Goal: Navigation & Orientation: Find specific page/section

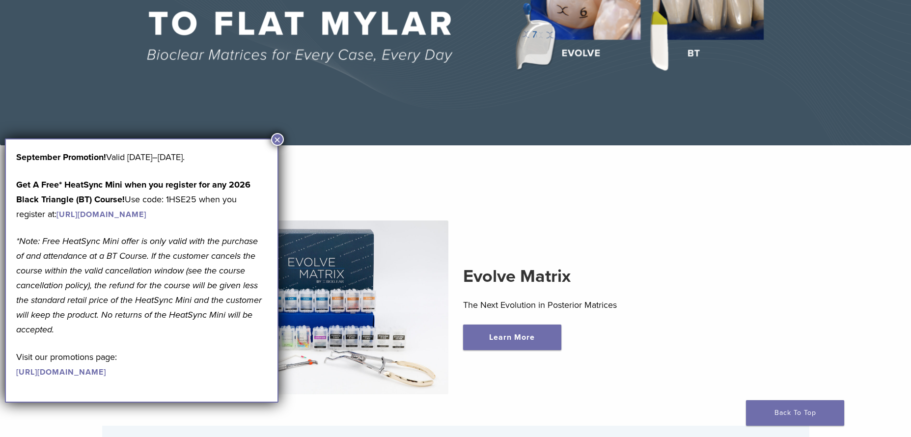
scroll to position [196, 0]
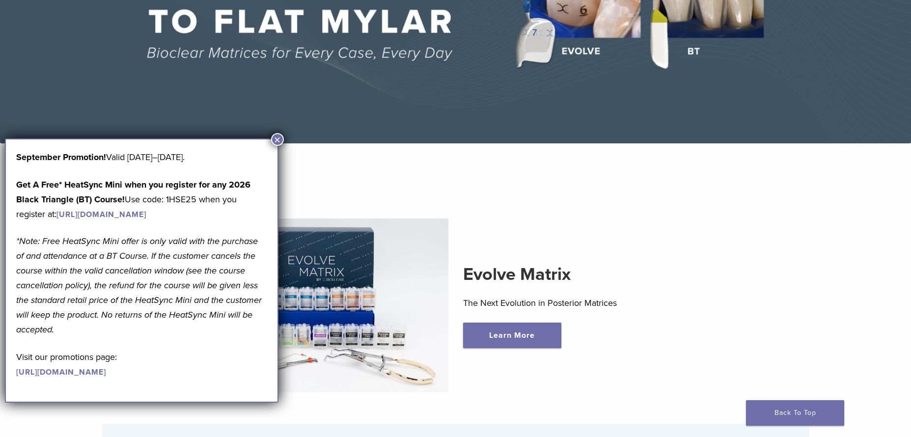
click at [280, 139] on button "×" at bounding box center [277, 139] width 13 height 13
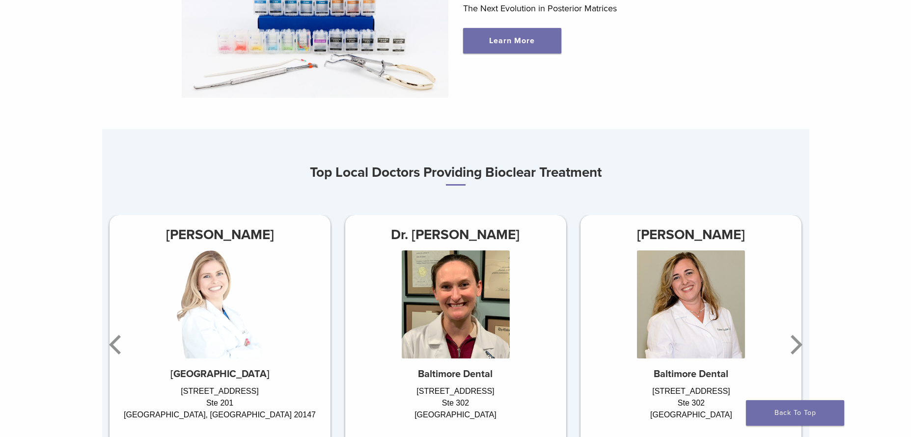
scroll to position [540, 0]
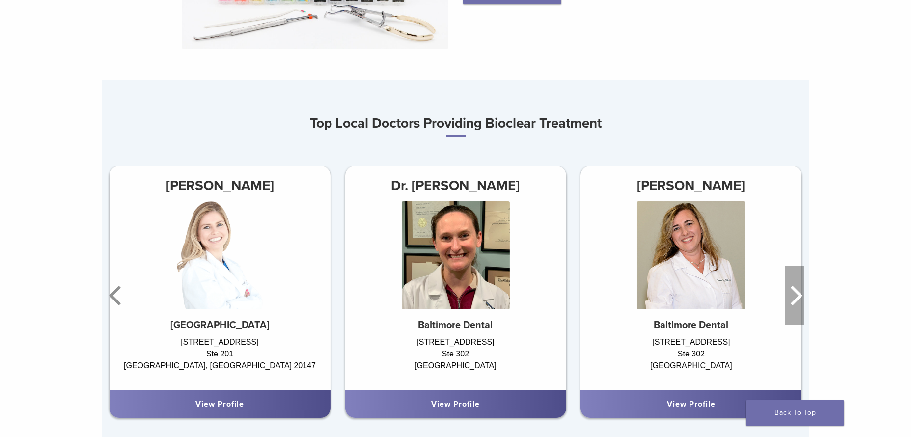
click at [791, 305] on icon "Next" at bounding box center [795, 295] width 20 height 59
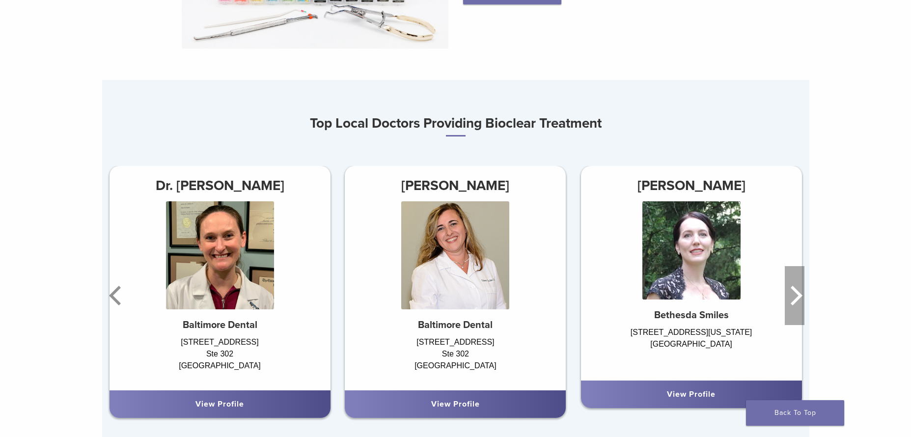
click at [791, 305] on icon "Next" at bounding box center [795, 295] width 20 height 59
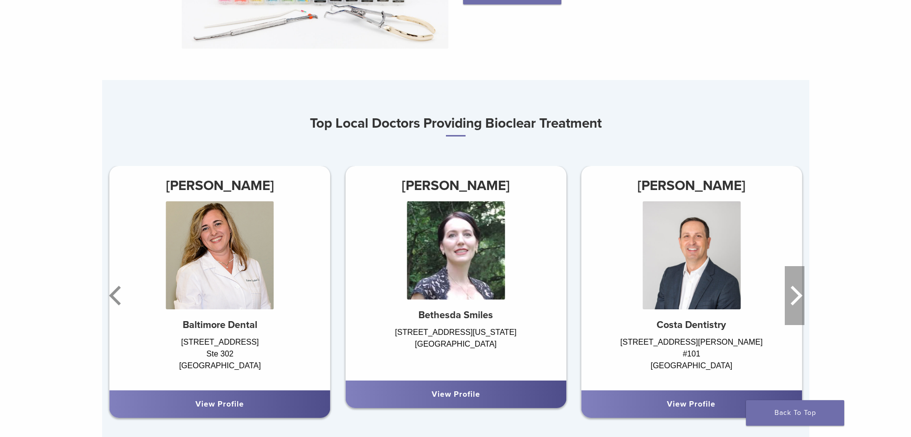
click at [791, 305] on icon "Next" at bounding box center [795, 295] width 20 height 59
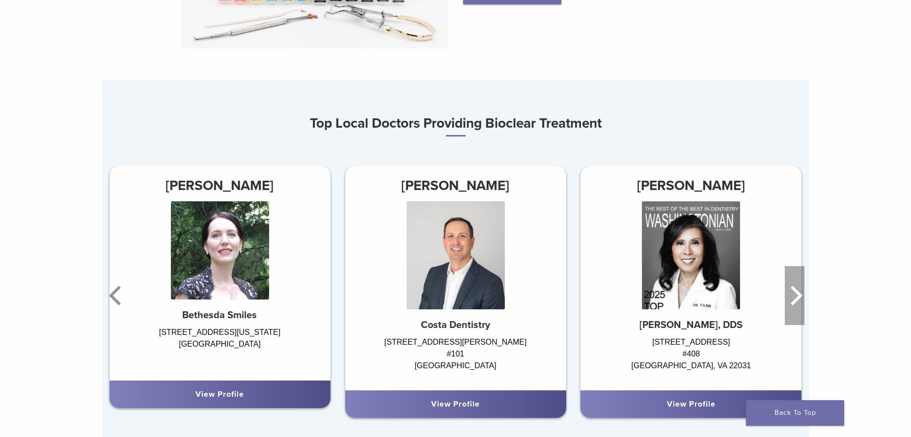
click at [791, 305] on icon "Next" at bounding box center [795, 295] width 20 height 59
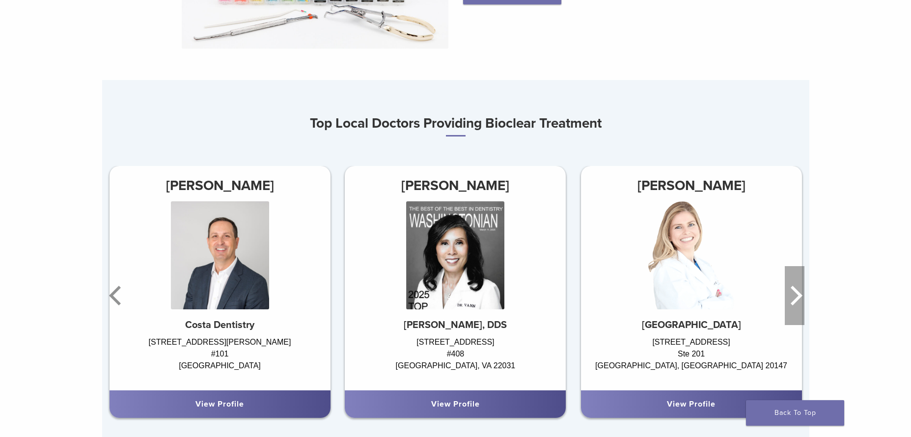
click at [791, 305] on icon "Next" at bounding box center [795, 295] width 20 height 59
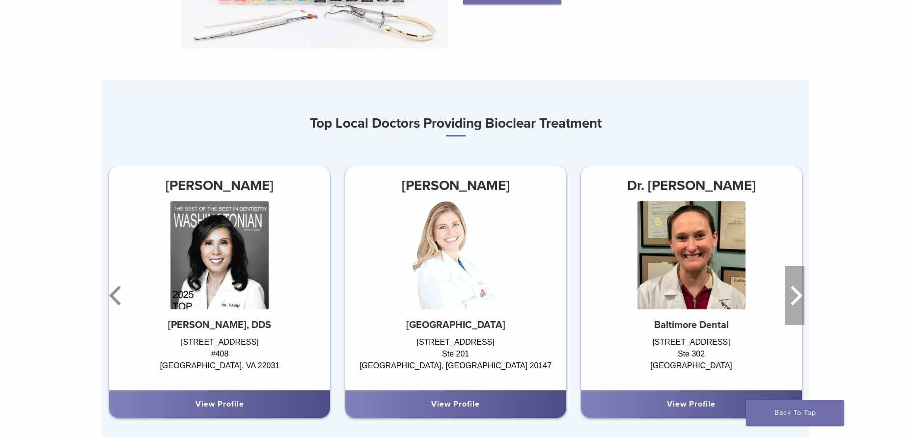
click at [791, 305] on icon "Next" at bounding box center [795, 295] width 20 height 59
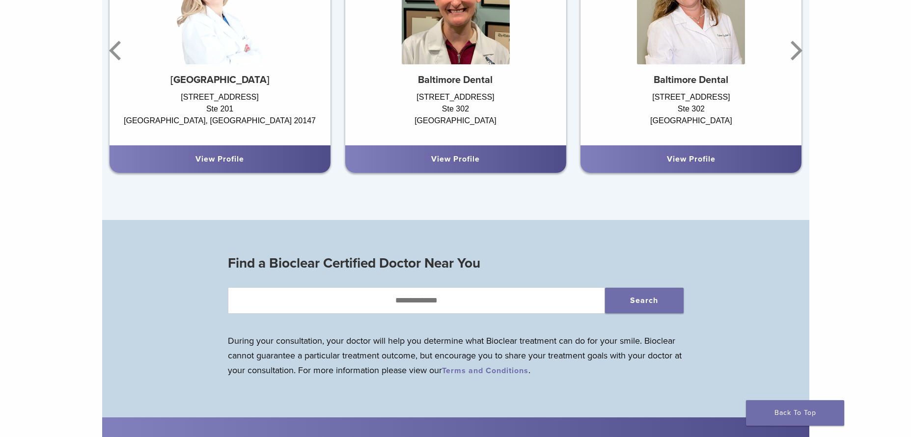
scroll to position [786, 0]
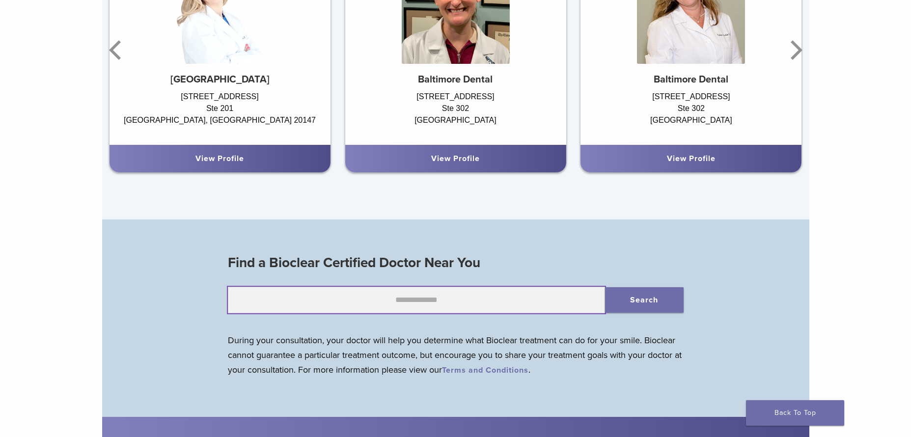
click at [506, 294] on input "text" at bounding box center [416, 300] width 377 height 27
type input "*****"
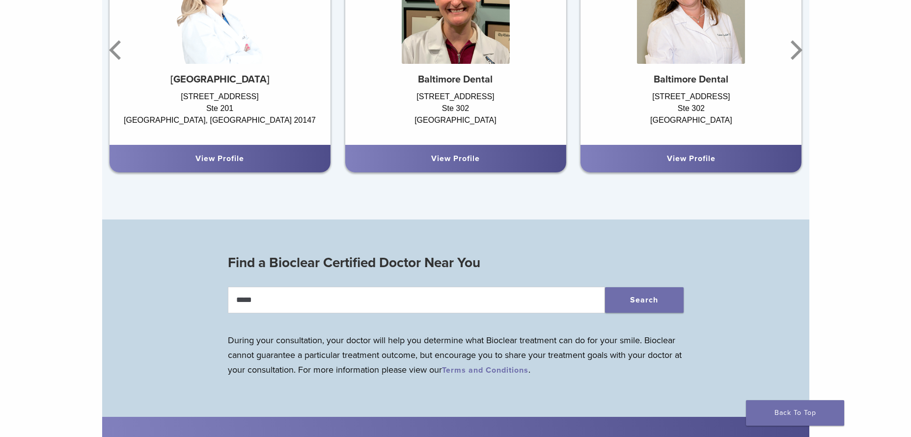
click at [632, 318] on div "Find a Bioclear Certified Doctor Near You ***** Search During your consultation…" at bounding box center [456, 320] width 472 height 139
click at [637, 310] on button "Search" at bounding box center [644, 300] width 79 height 26
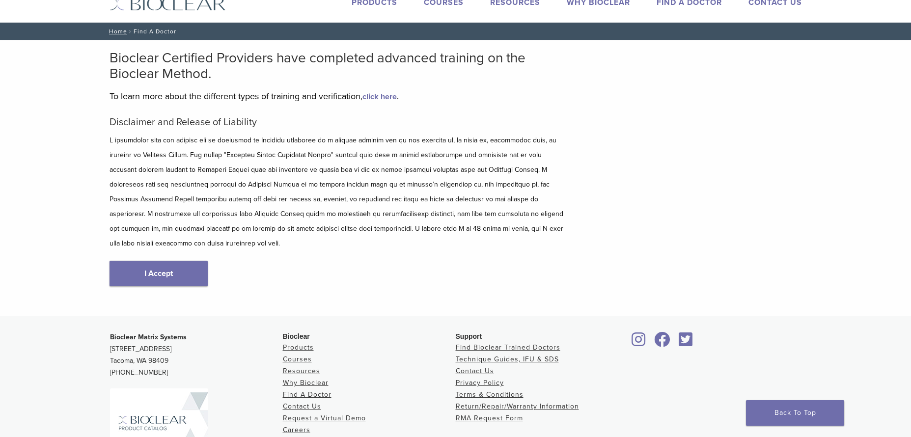
scroll to position [49, 0]
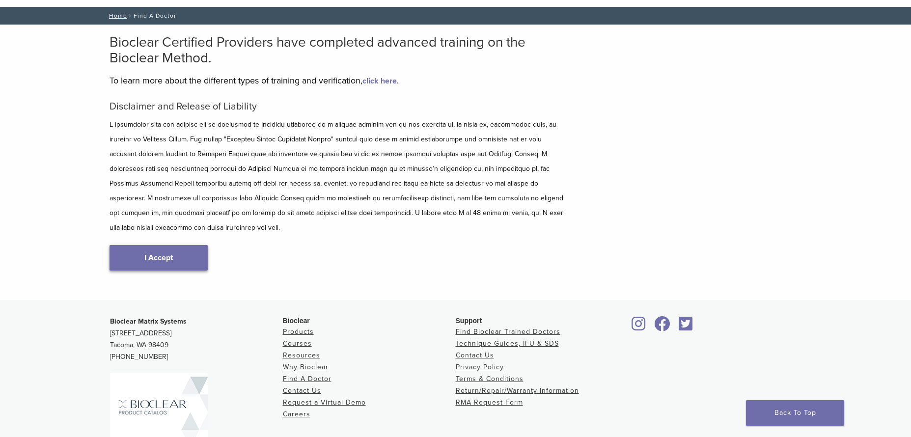
click at [137, 245] on link "I Accept" at bounding box center [159, 258] width 98 height 26
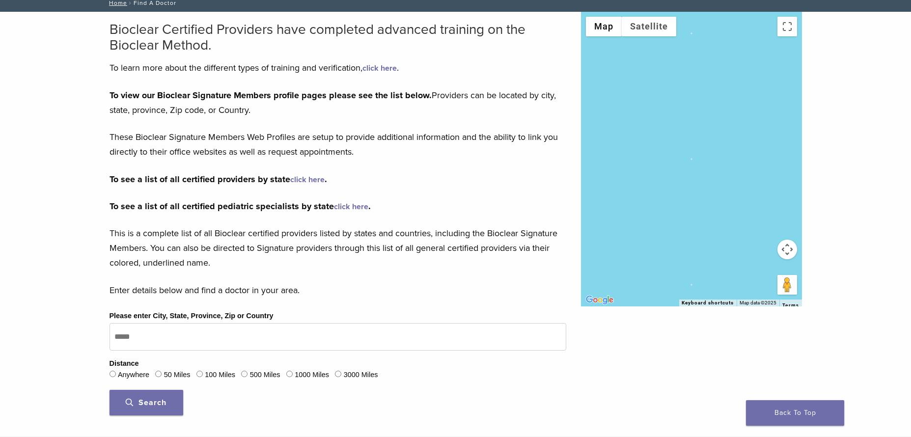
scroll to position [98, 0]
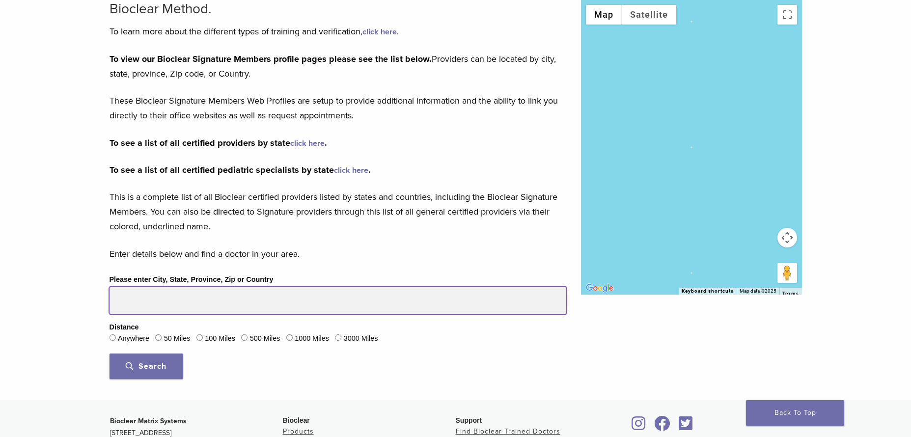
click at [290, 302] on input "Please enter City, State, Province, Zip or Country" at bounding box center [338, 301] width 457 height 28
type input "*****"
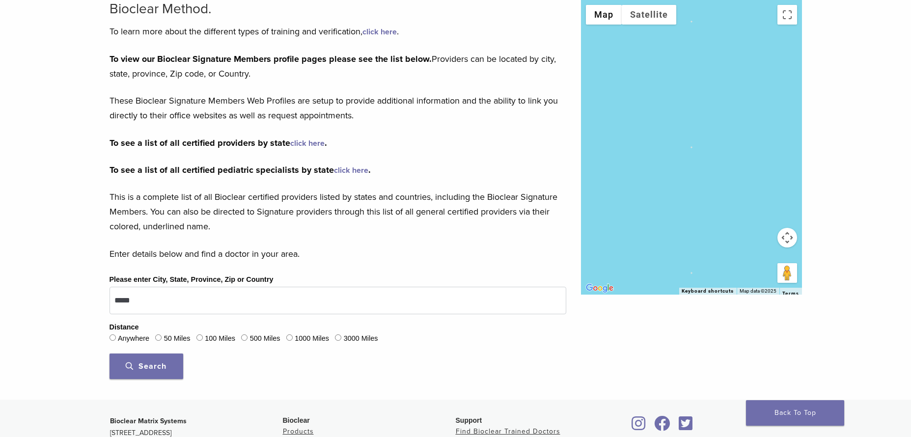
click at [152, 372] on button "Search" at bounding box center [147, 367] width 74 height 26
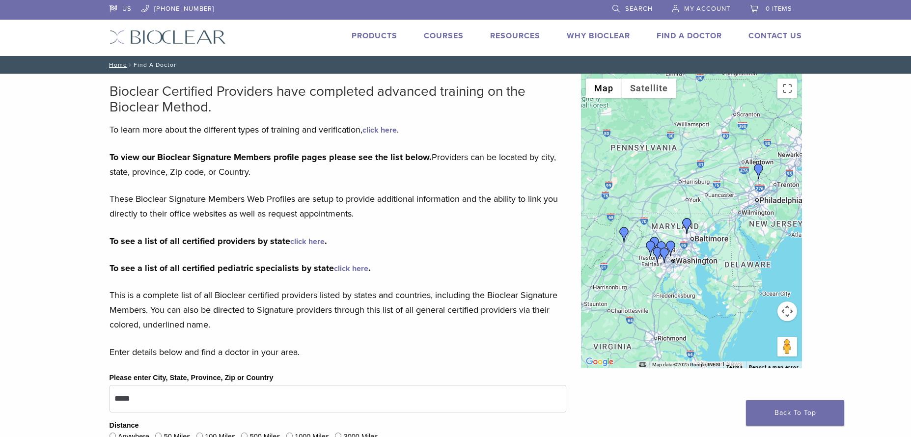
click at [685, 232] on img "Dr. Rebecca Allen" at bounding box center [687, 226] width 16 height 16
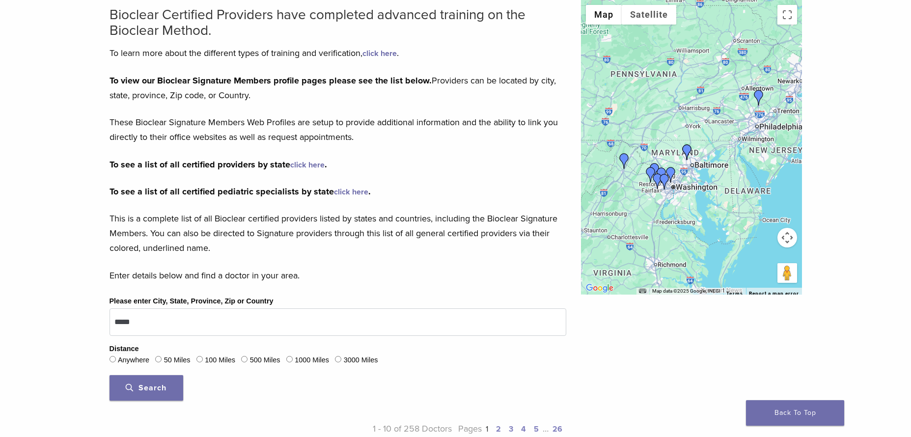
click at [685, 232] on div at bounding box center [691, 147] width 221 height 295
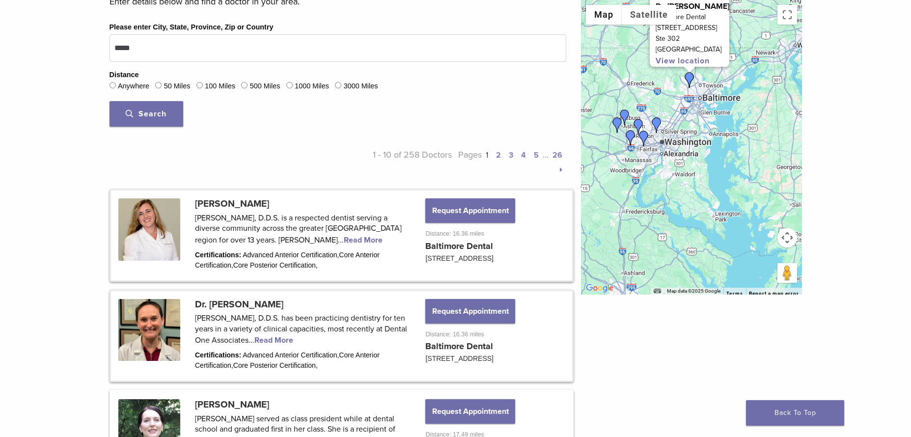
scroll to position [294, 0]
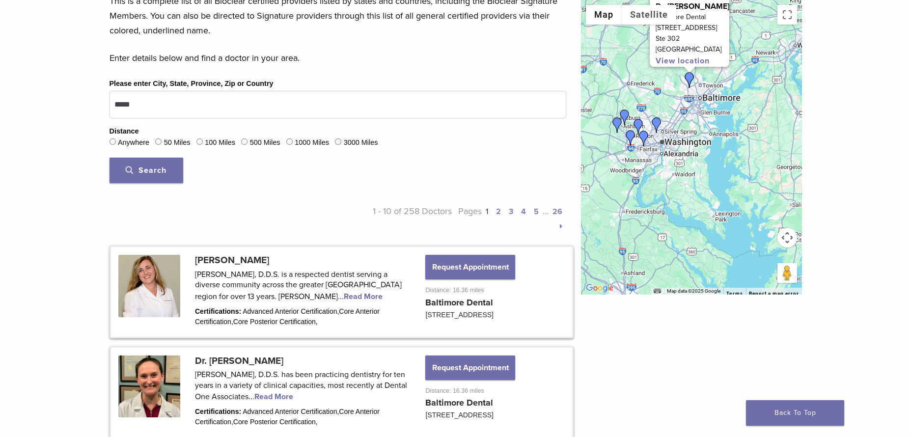
click at [183, 142] on label "50 Miles" at bounding box center [177, 143] width 27 height 11
click at [156, 163] on button "Search" at bounding box center [147, 171] width 74 height 26
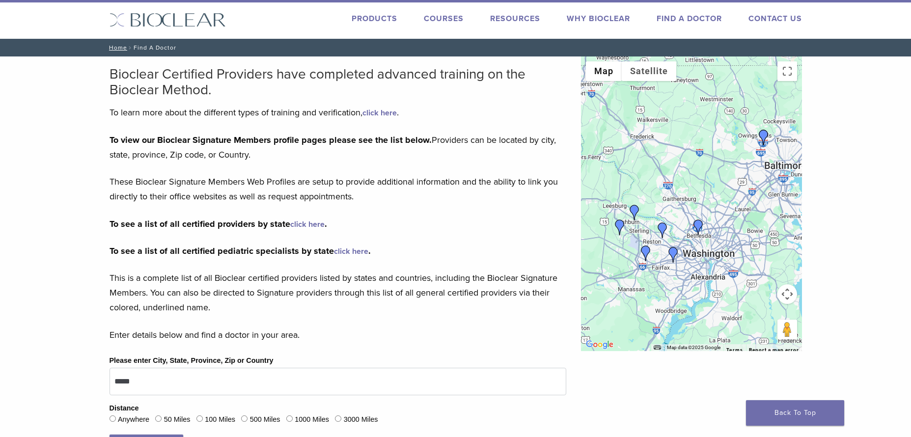
scroll to position [0, 0]
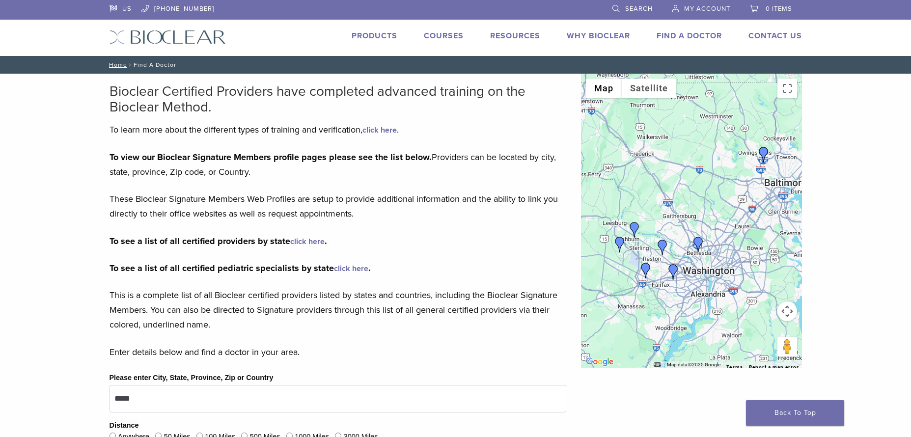
click at [146, 36] on img at bounding box center [168, 37] width 116 height 14
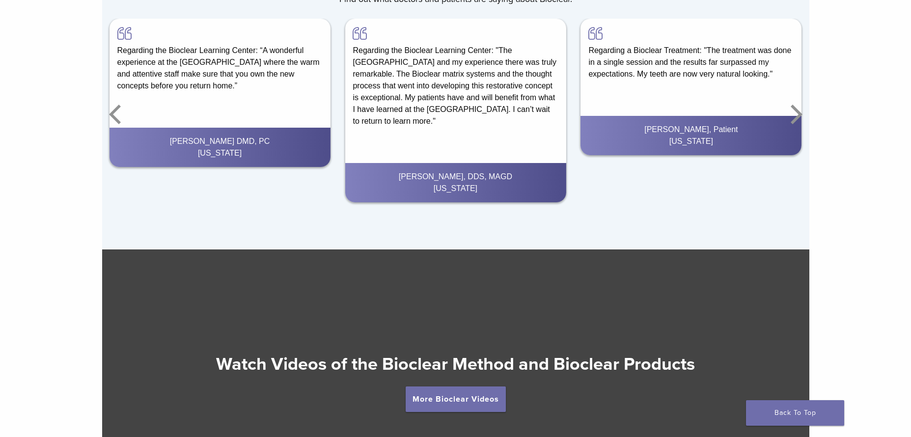
scroll to position [1719, 0]
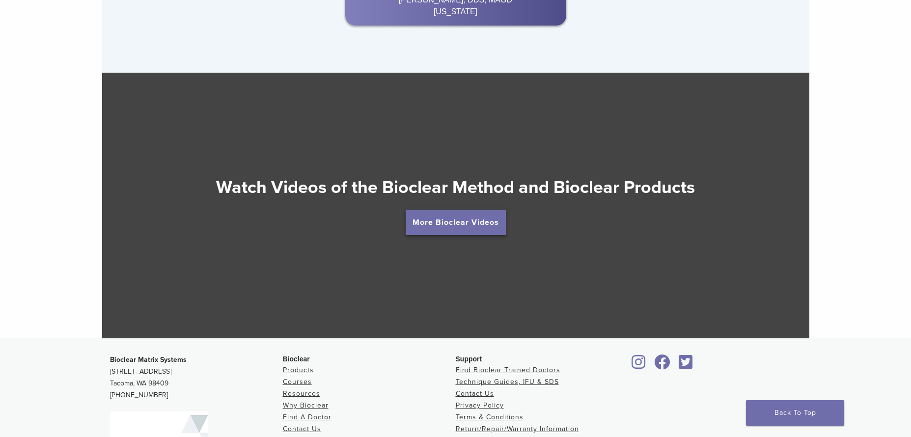
click at [439, 223] on link "More Bioclear Videos" at bounding box center [456, 223] width 100 height 26
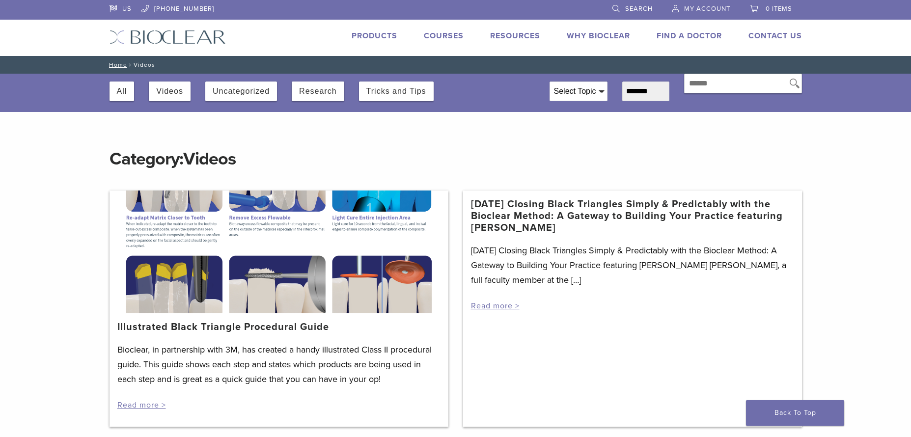
click at [581, 36] on link "Why Bioclear" at bounding box center [598, 36] width 63 height 10
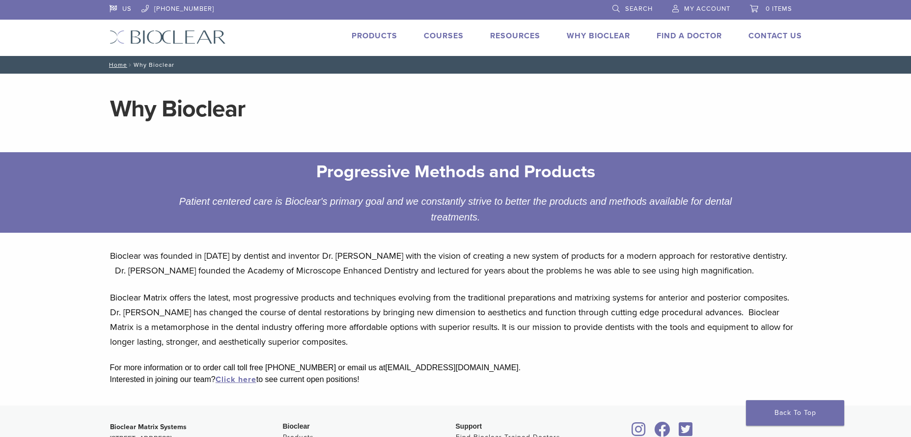
click at [203, 37] on img at bounding box center [168, 37] width 116 height 14
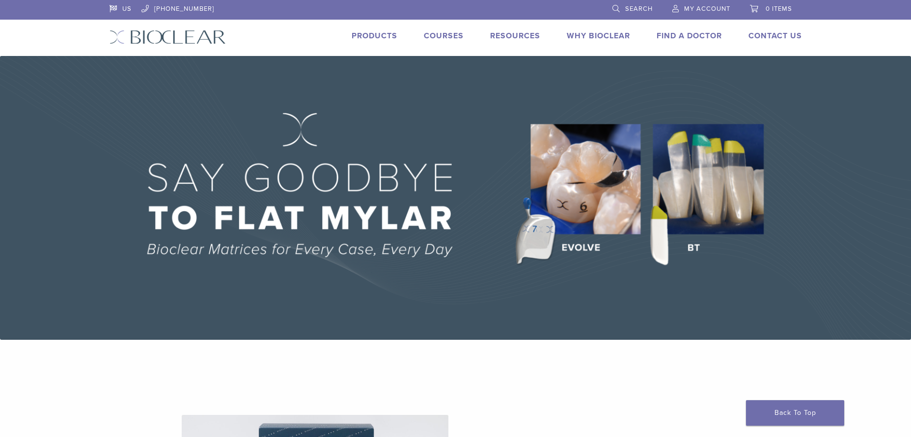
click at [586, 233] on img at bounding box center [455, 198] width 911 height 284
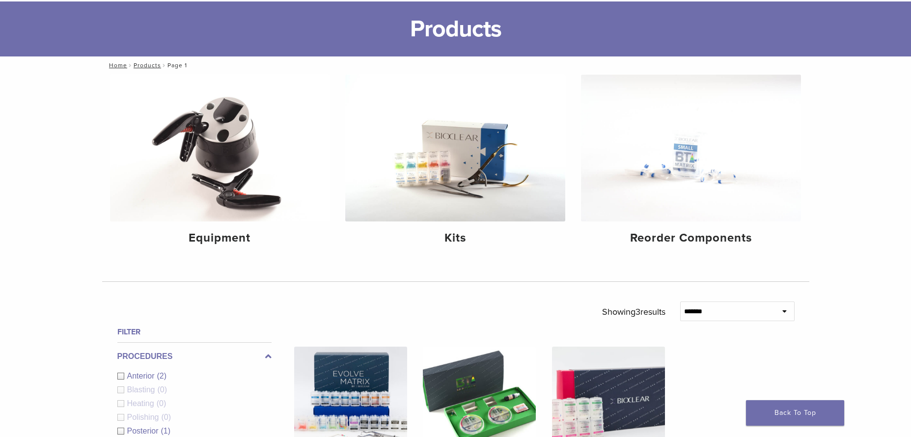
scroll to position [196, 0]
